Goal: Check status

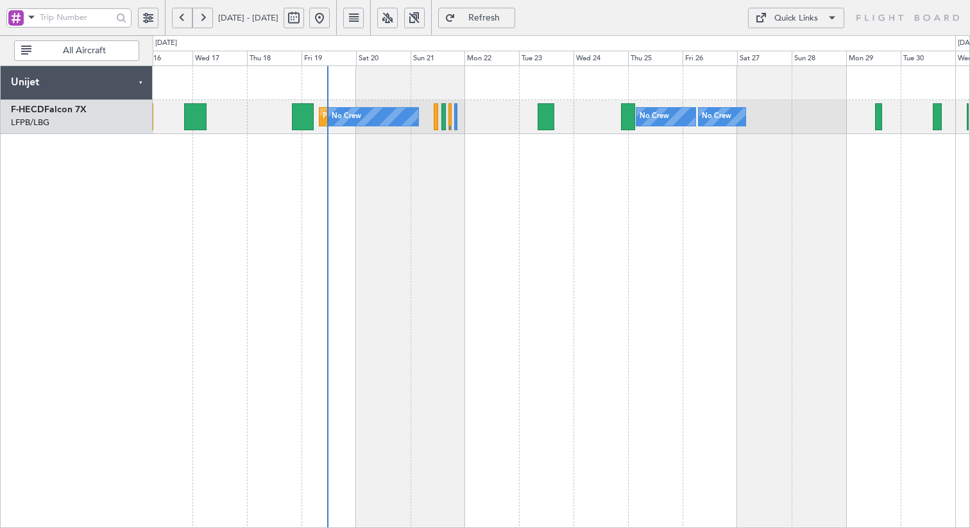
click at [571, 270] on div "Planned Maint [GEOGRAPHIC_DATA] ([GEOGRAPHIC_DATA]) No Crew No Crew Planned Mai…" at bounding box center [561, 296] width 817 height 463
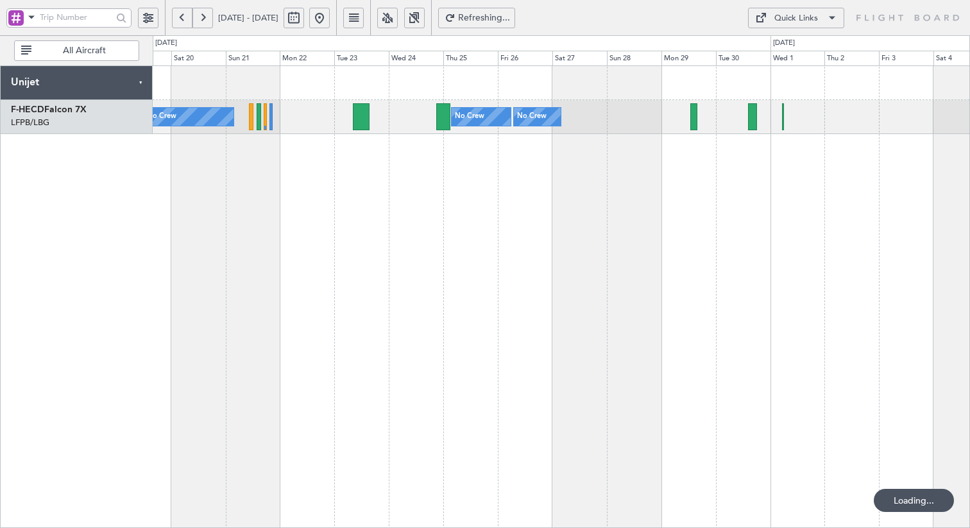
click at [531, 192] on div "Planned Maint [GEOGRAPHIC_DATA] ([GEOGRAPHIC_DATA]) No Crew No Crew Planned Mai…" at bounding box center [561, 296] width 817 height 463
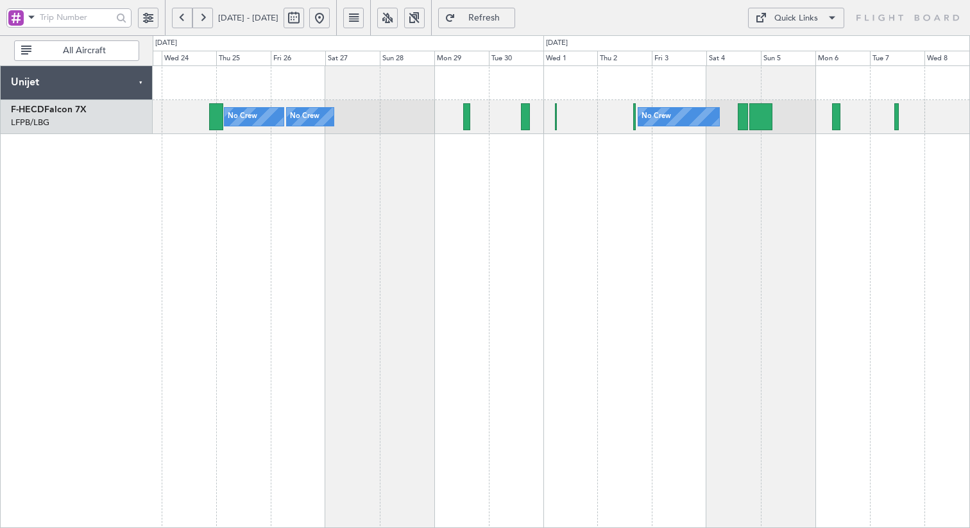
click at [552, 185] on div "Planned Maint [GEOGRAPHIC_DATA] ([GEOGRAPHIC_DATA]) No Crew No Crew No Crew No …" at bounding box center [561, 296] width 817 height 463
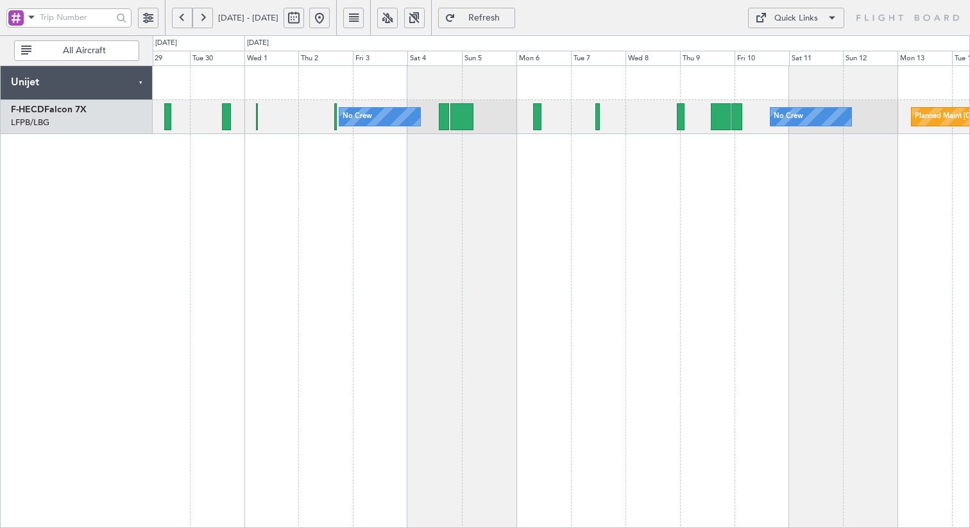
click at [389, 175] on div "No Crew No Crew Planned Maint [GEOGRAPHIC_DATA] ([GEOGRAPHIC_DATA]) No Crew Pla…" at bounding box center [561, 296] width 817 height 463
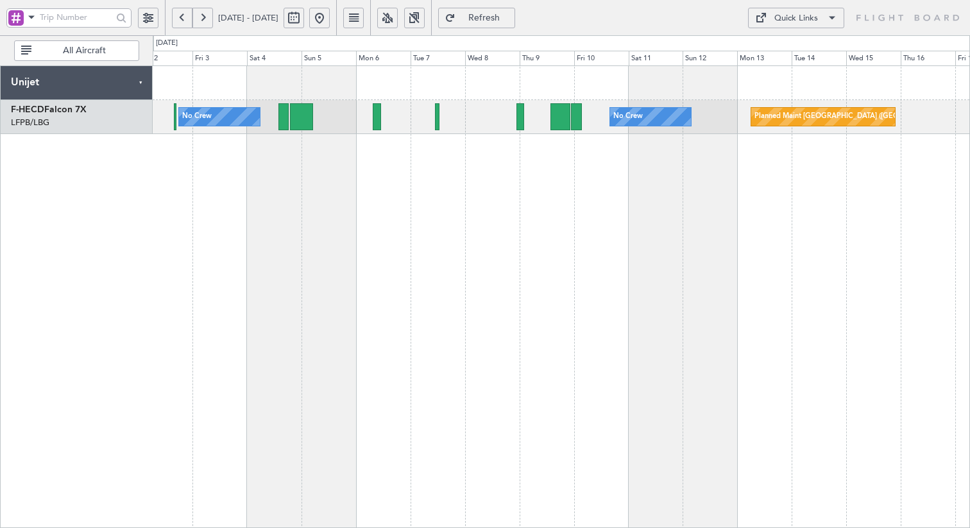
click at [606, 153] on div "No Crew No Crew Planned Maint [GEOGRAPHIC_DATA] ([GEOGRAPHIC_DATA])" at bounding box center [561, 296] width 817 height 463
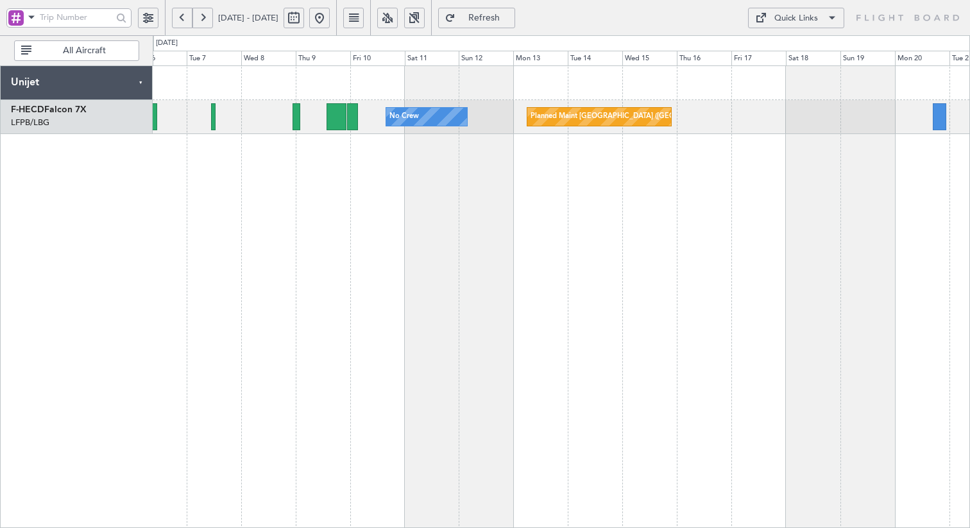
click at [487, 202] on div "No Crew Planned Maint [GEOGRAPHIC_DATA] ([GEOGRAPHIC_DATA]) No Crew" at bounding box center [561, 296] width 817 height 463
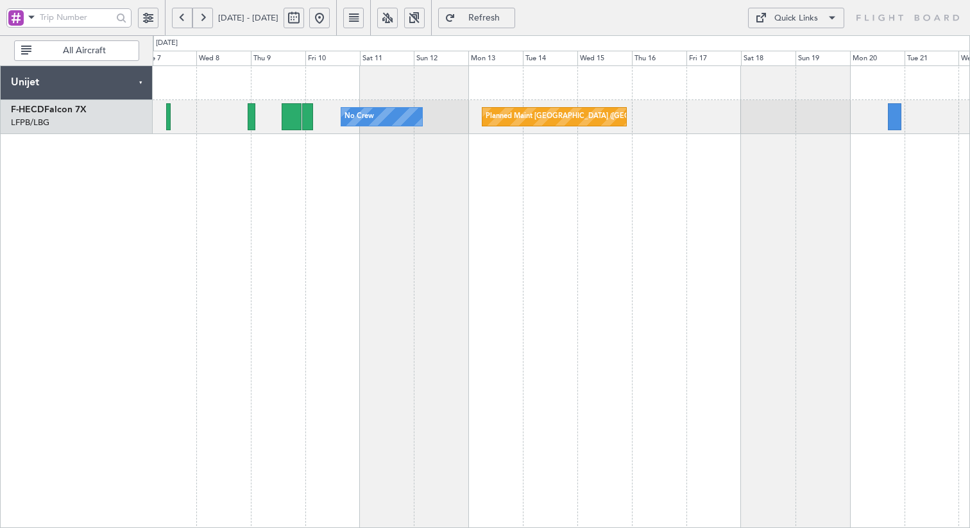
click at [445, 192] on div "No Crew Planned Maint [GEOGRAPHIC_DATA] ([GEOGRAPHIC_DATA]) No Crew" at bounding box center [561, 296] width 817 height 463
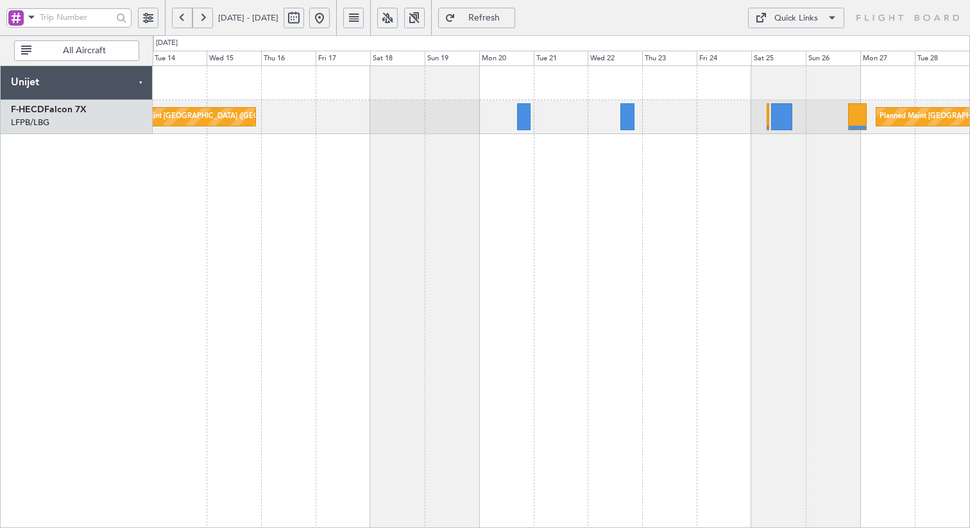
click at [639, 148] on div "Planned Maint [GEOGRAPHIC_DATA] ([GEOGRAPHIC_DATA]) Planned Maint [GEOGRAPHIC_D…" at bounding box center [561, 296] width 817 height 463
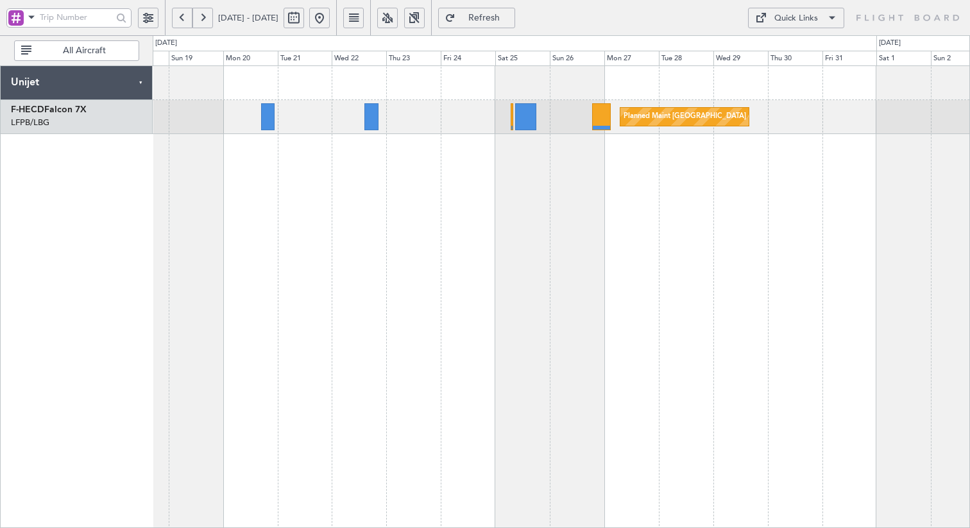
click at [604, 225] on div "Planned Maint [GEOGRAPHIC_DATA] ([GEOGRAPHIC_DATA]) Planned Maint [GEOGRAPHIC_D…" at bounding box center [561, 296] width 817 height 463
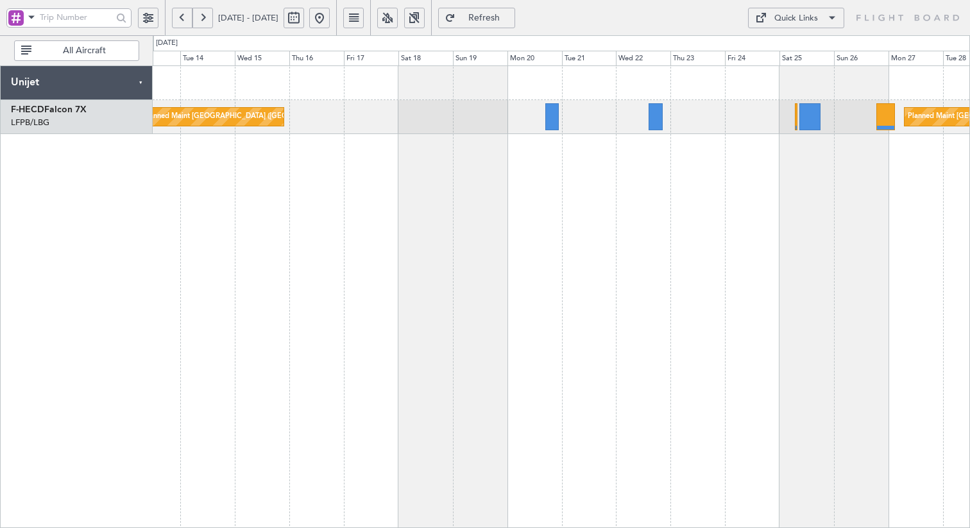
click at [793, 263] on div "Planned Maint [GEOGRAPHIC_DATA] ([GEOGRAPHIC_DATA]) Planned Maint [GEOGRAPHIC_D…" at bounding box center [561, 296] width 817 height 463
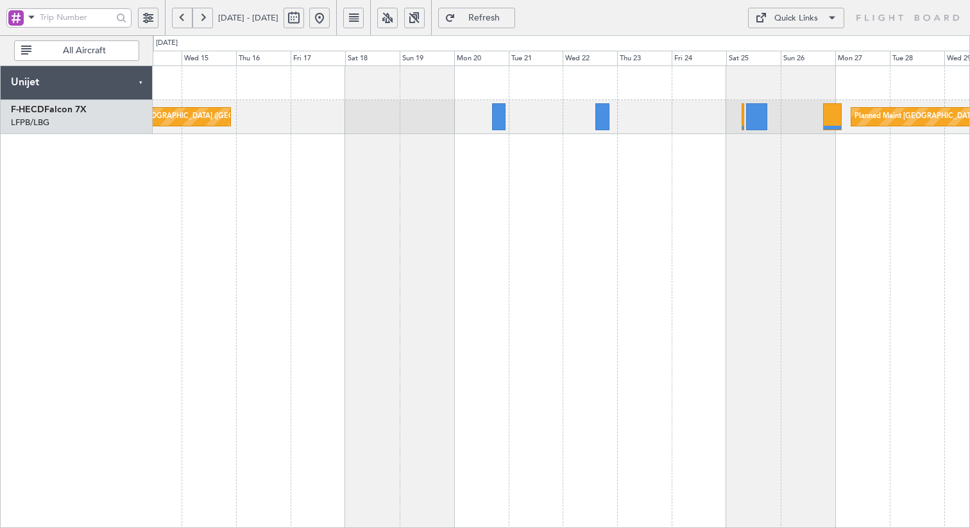
click at [570, 230] on div "Planned Maint [GEOGRAPHIC_DATA] ([GEOGRAPHIC_DATA]) Planned Maint [GEOGRAPHIC_D…" at bounding box center [561, 296] width 817 height 463
